Goal: Find contact information: Obtain details needed to contact an individual or organization

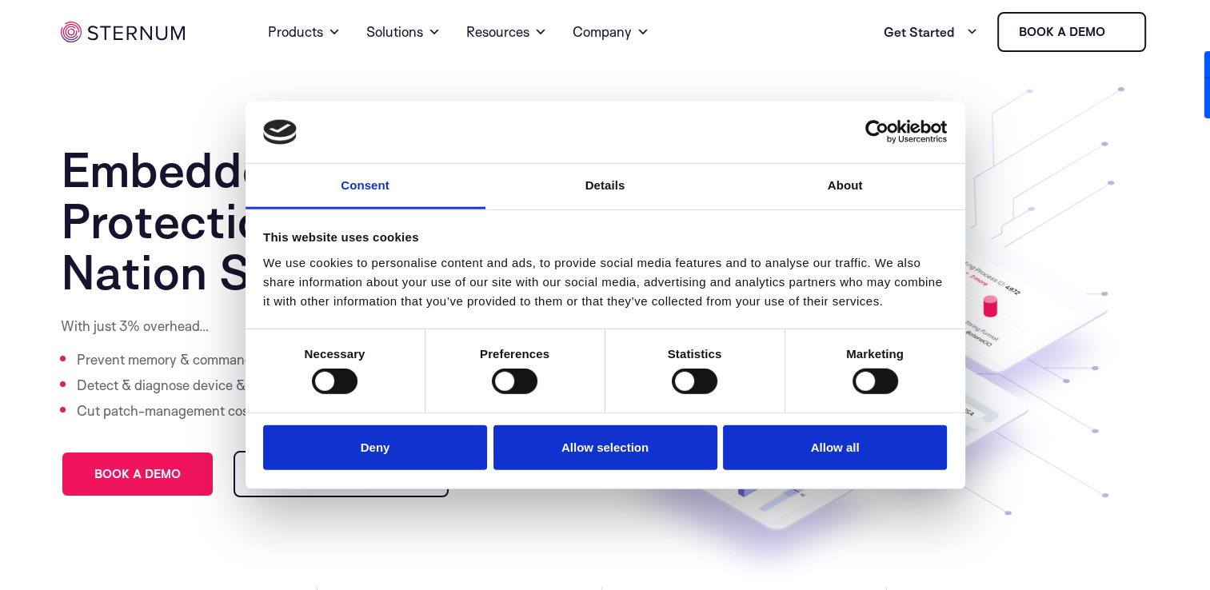
click at [832, 66] on section "Embedded System Protection Against Nation State Attacks With just 3% overhead… …" at bounding box center [605, 325] width 1210 height 523
click at [921, 30] on link "Get Started" at bounding box center [930, 32] width 94 height 32
drag, startPoint x: 195, startPoint y: 42, endPoint x: 201, endPoint y: 25, distance: 18.7
click at [201, 25] on ul "Home Products Sternum Platform Built-in memory protection, granular remote visi…" at bounding box center [452, 32] width 523 height 58
drag, startPoint x: 173, startPoint y: 32, endPoint x: 102, endPoint y: 38, distance: 71.4
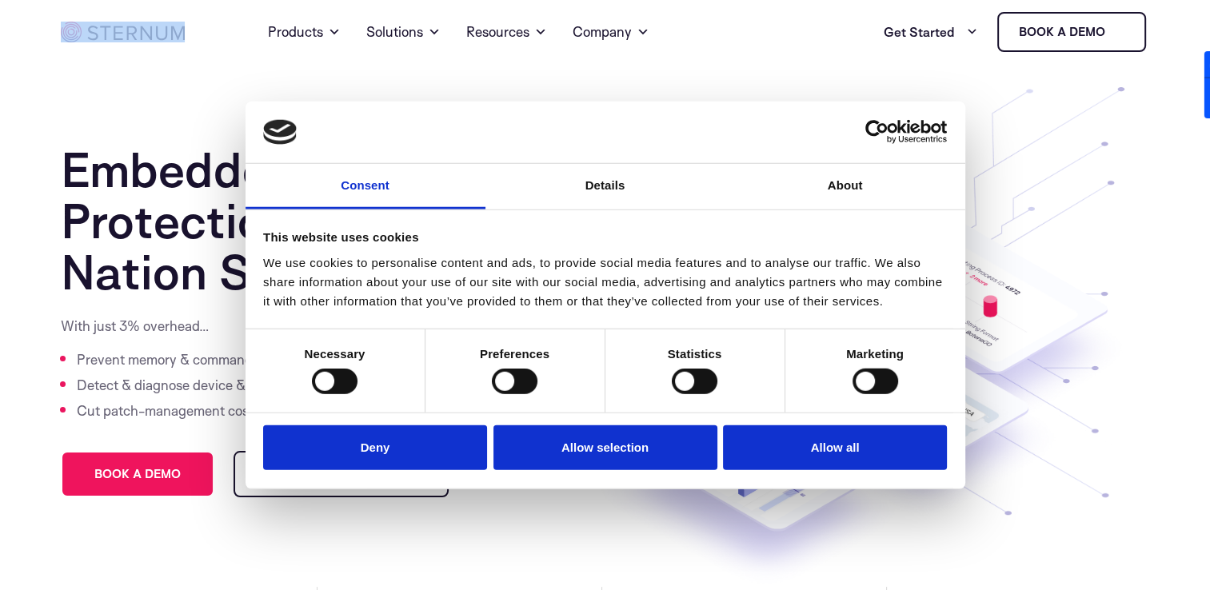
click at [102, 38] on div "Home Products Sternum Platform Built-in memory protection, granular remote visi…" at bounding box center [605, 32] width 1089 height 64
click at [600, 30] on link "Company" at bounding box center [610, 32] width 77 height 58
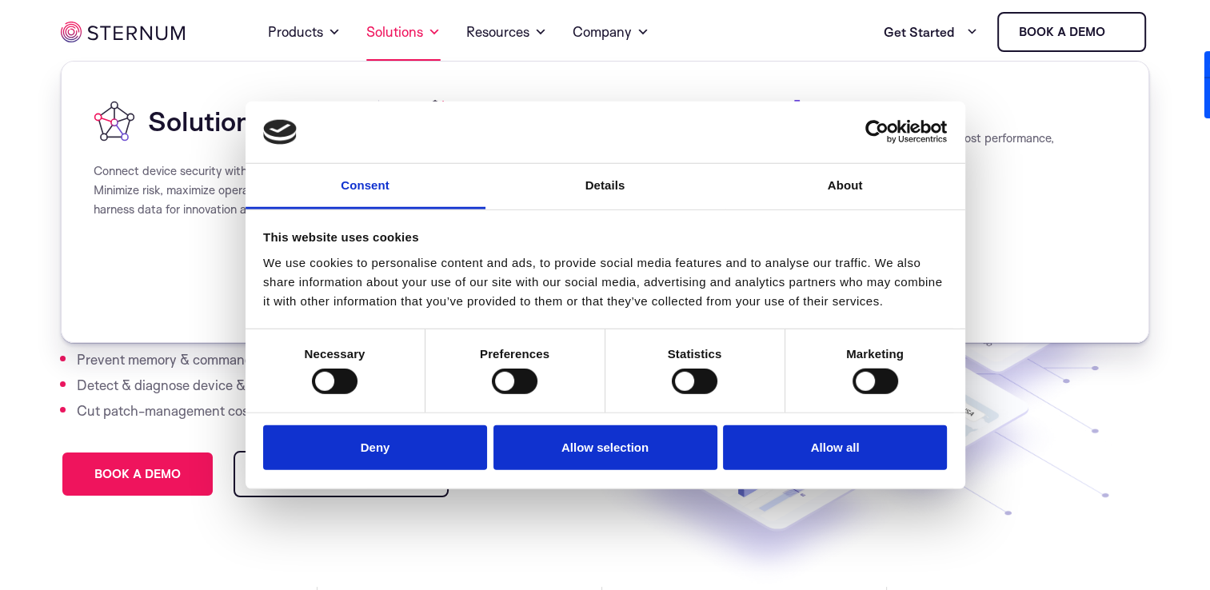
click at [429, 35] on span at bounding box center [434, 31] width 13 height 19
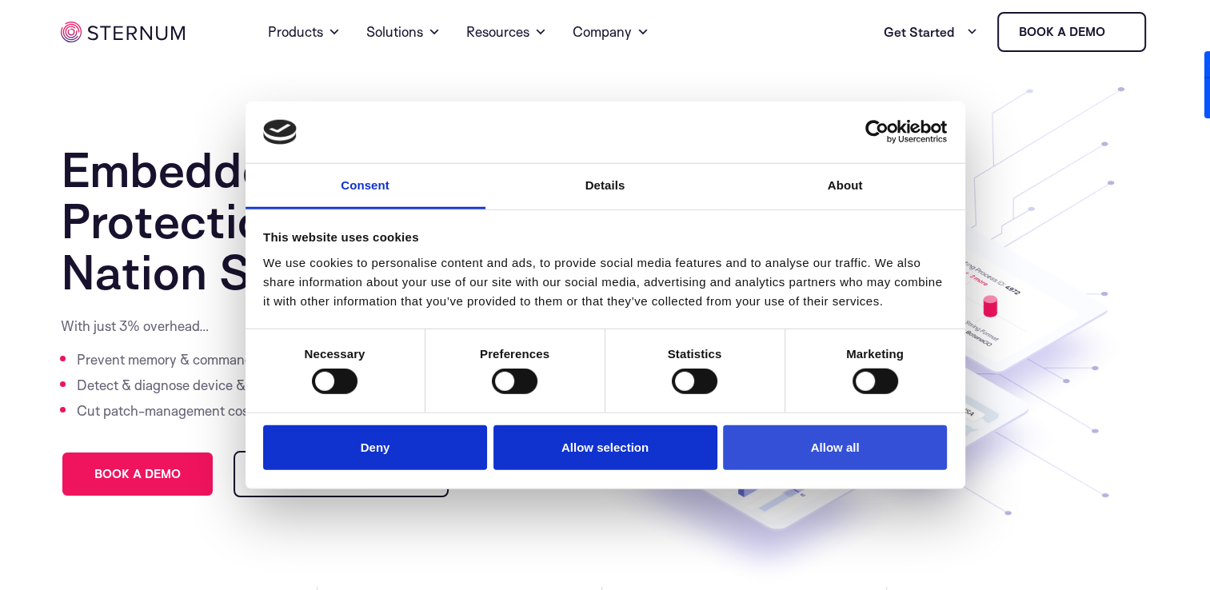
click at [842, 458] on button "Allow all" at bounding box center [835, 448] width 224 height 46
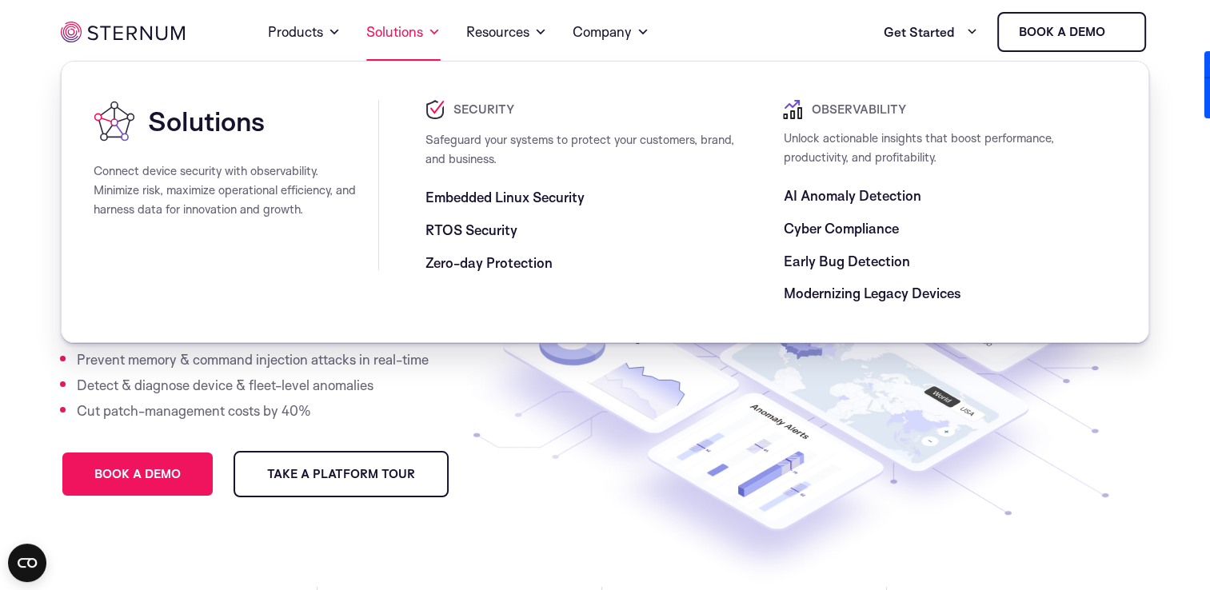
click at [410, 27] on link "Solutions" at bounding box center [403, 32] width 74 height 58
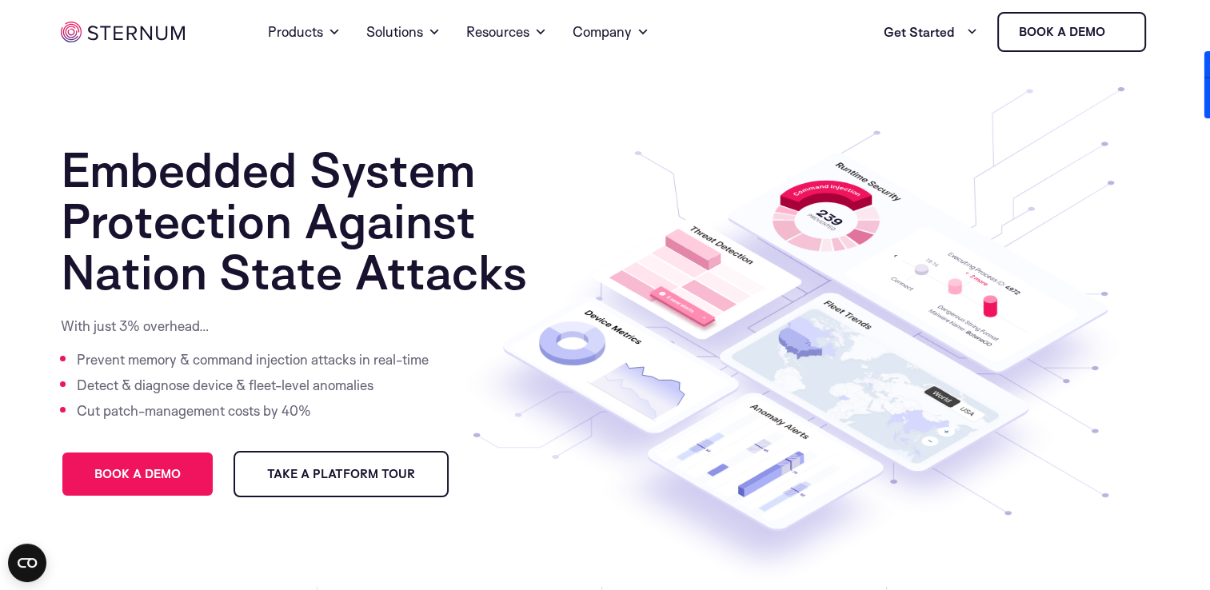
click at [564, 474] on div "Embedded System Protection Against Nation State Attacks With just 3% overhead… …" at bounding box center [318, 365] width 515 height 443
click at [588, 18] on link "Company" at bounding box center [610, 32] width 77 height 58
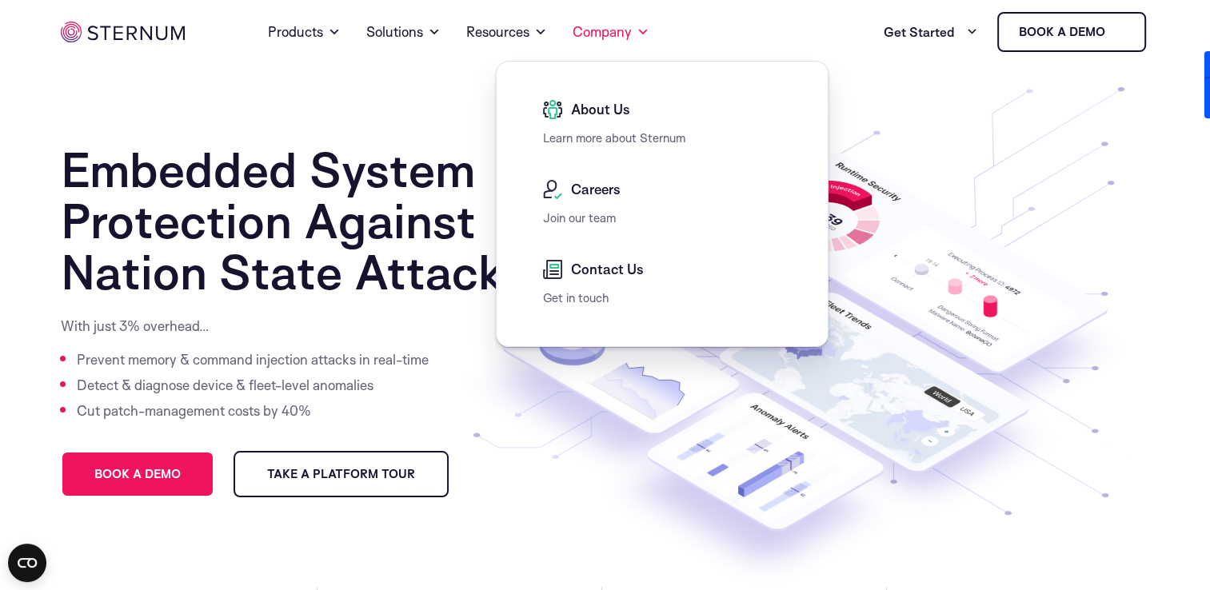
click at [633, 272] on span "Contact Us" at bounding box center [605, 269] width 77 height 19
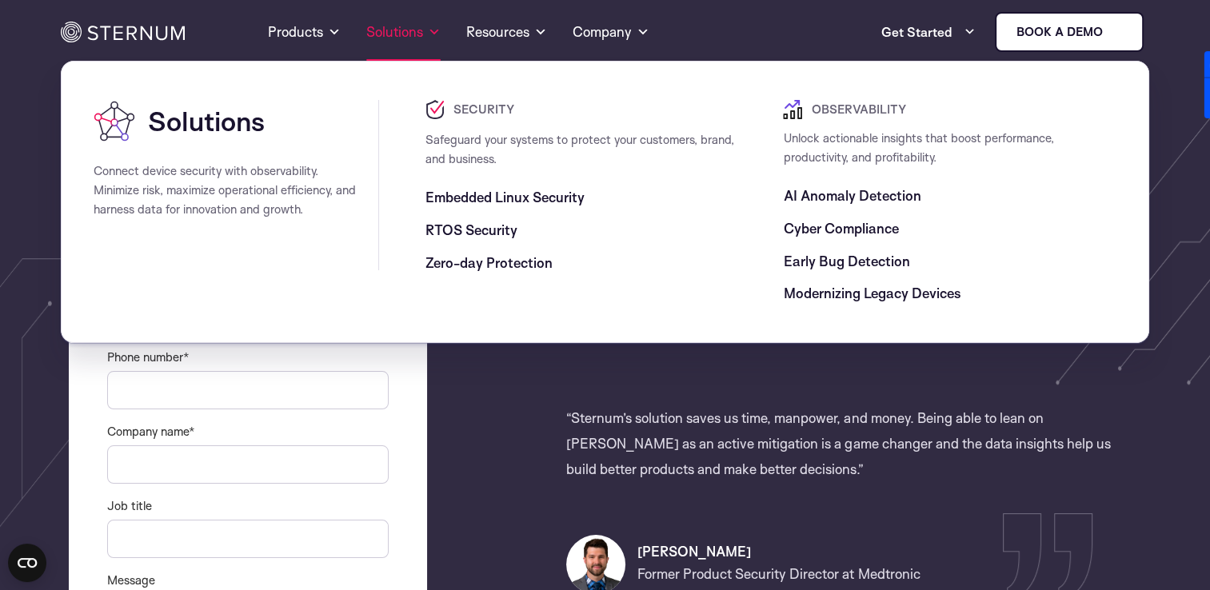
click at [381, 46] on link "Solutions" at bounding box center [403, 32] width 74 height 58
